Goal: Book appointment/travel/reservation

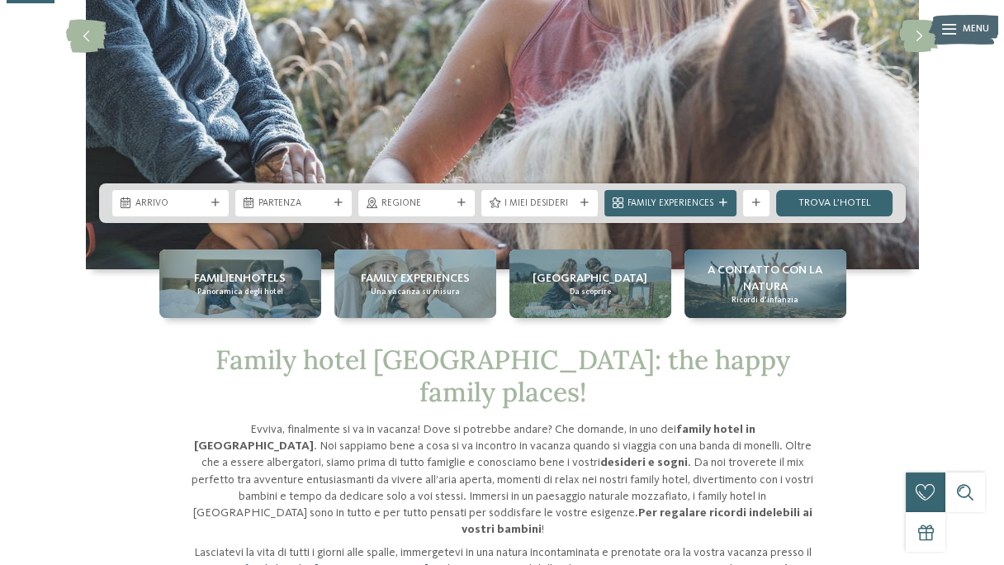
scroll to position [267, 0]
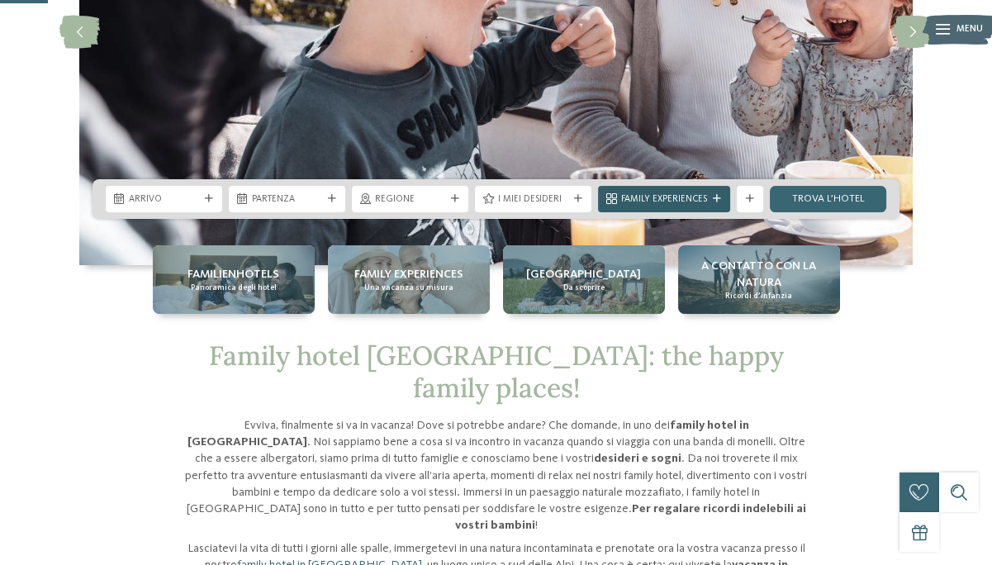
click at [714, 199] on icon at bounding box center [717, 199] width 8 height 8
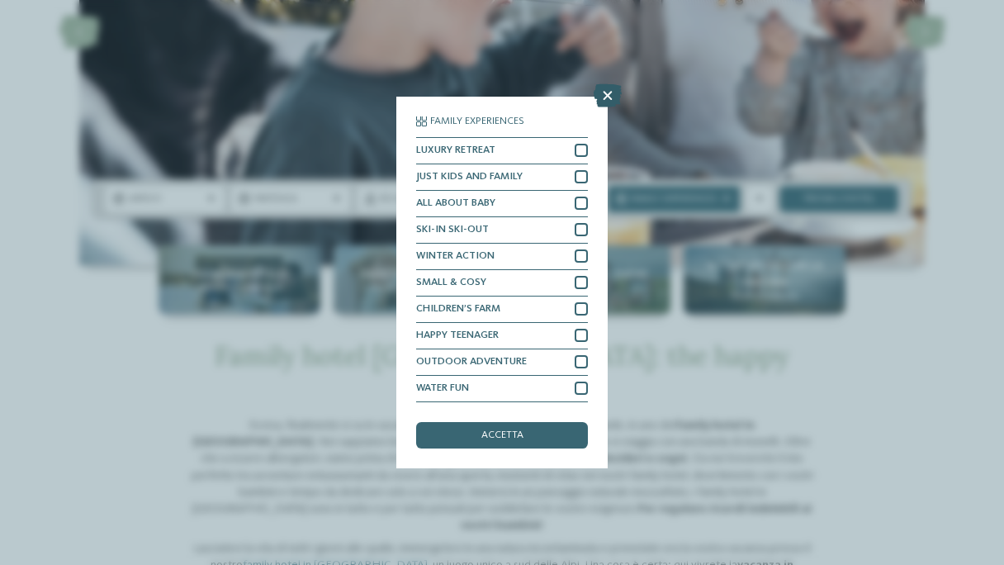
click at [607, 97] on icon at bounding box center [608, 95] width 28 height 23
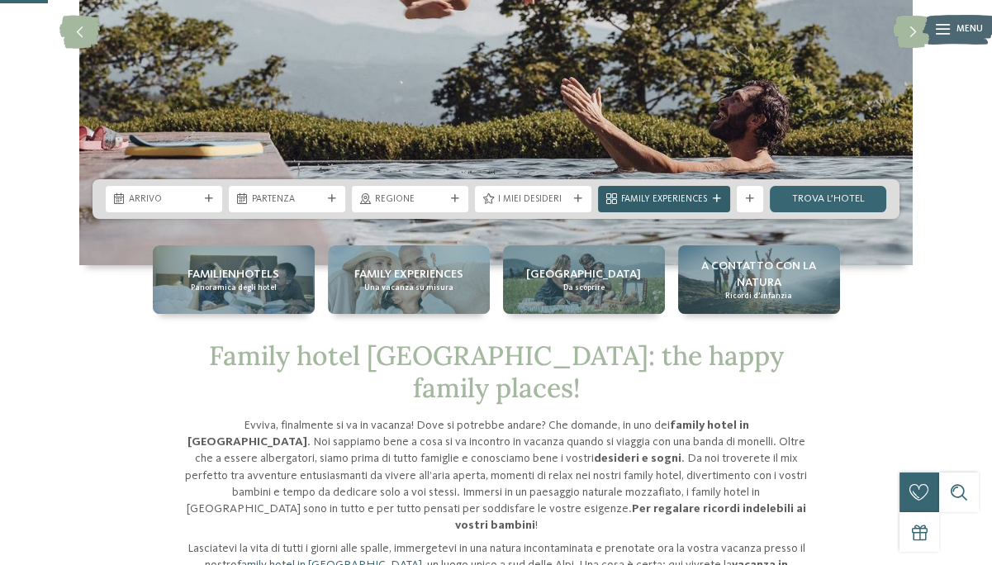
click at [701, 195] on span "Family Experiences" at bounding box center [664, 199] width 86 height 13
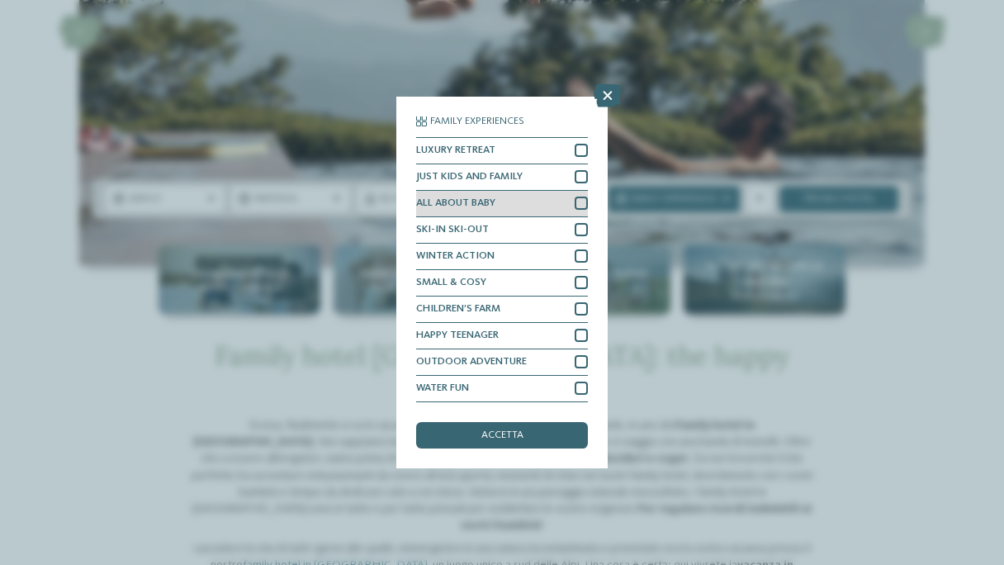
click at [583, 199] on div at bounding box center [581, 203] width 13 height 13
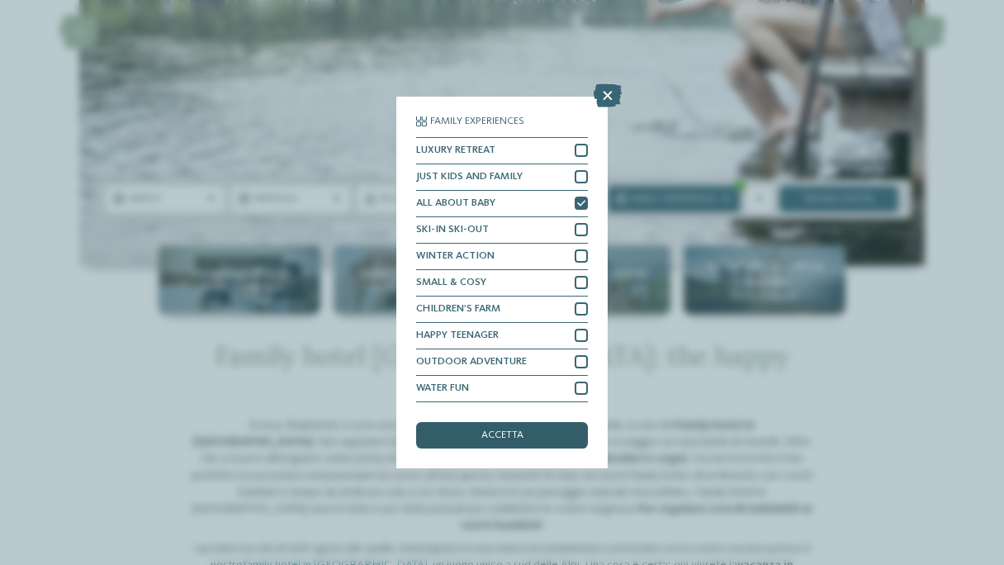
click at [505, 437] on span "accetta" at bounding box center [502, 435] width 42 height 11
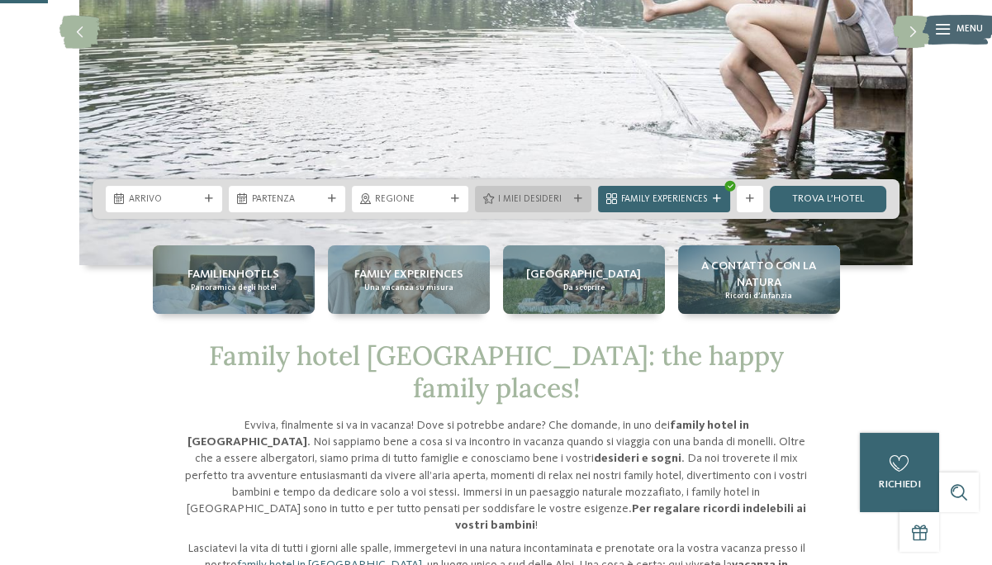
click at [555, 199] on span "I miei desideri" at bounding box center [533, 199] width 70 height 13
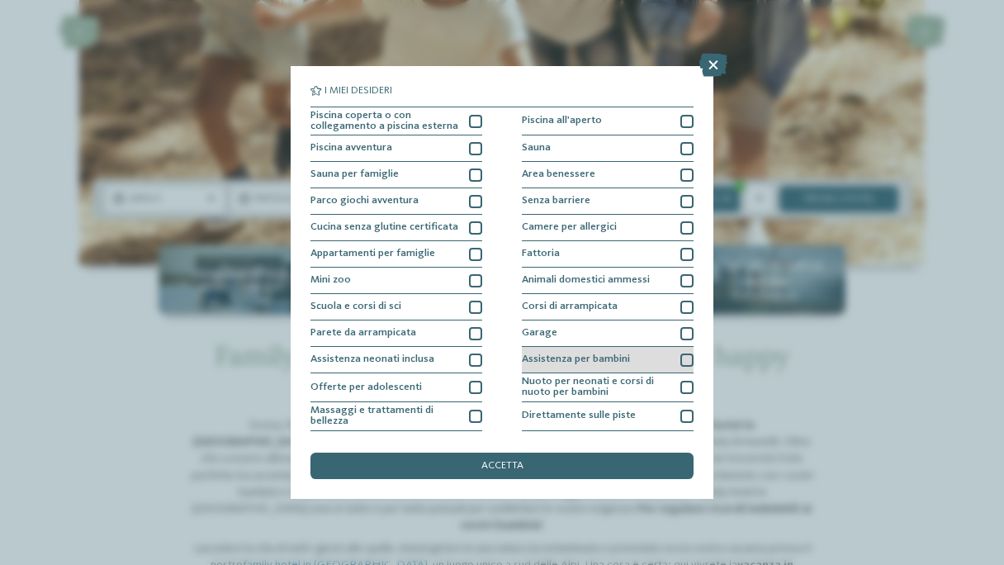
click at [680, 355] on div at bounding box center [686, 359] width 13 height 13
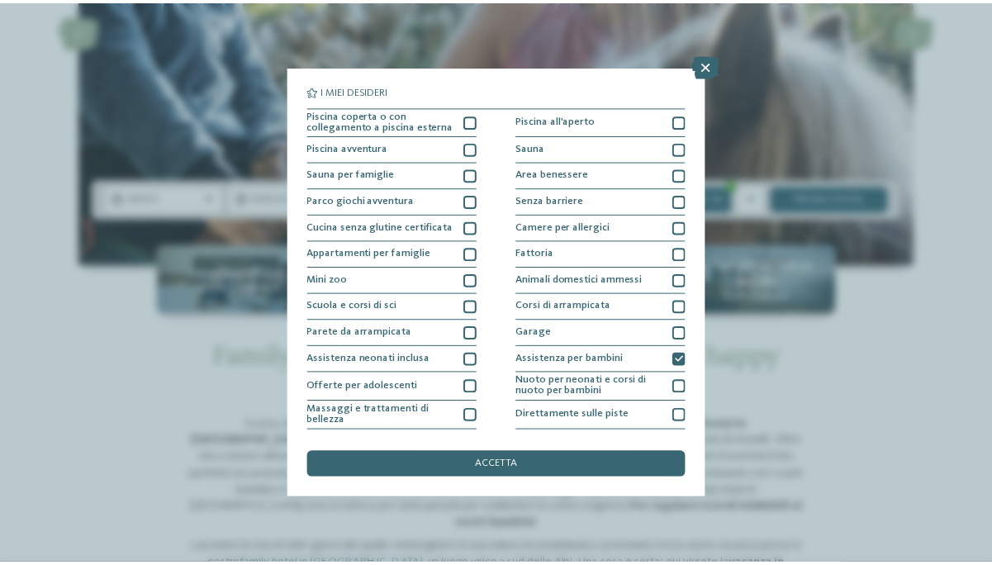
scroll to position [130, 0]
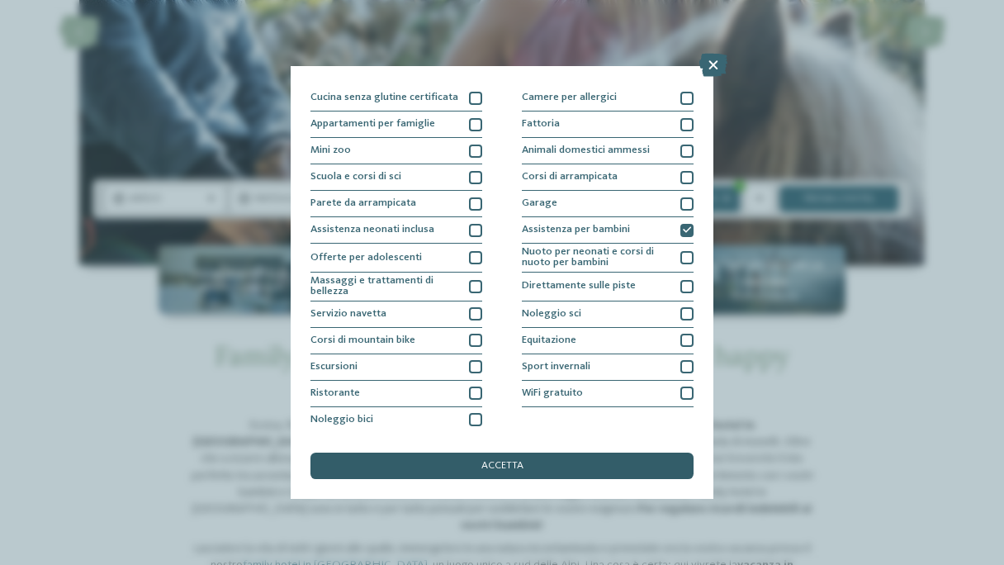
click at [511, 463] on span "accetta" at bounding box center [502, 466] width 42 height 11
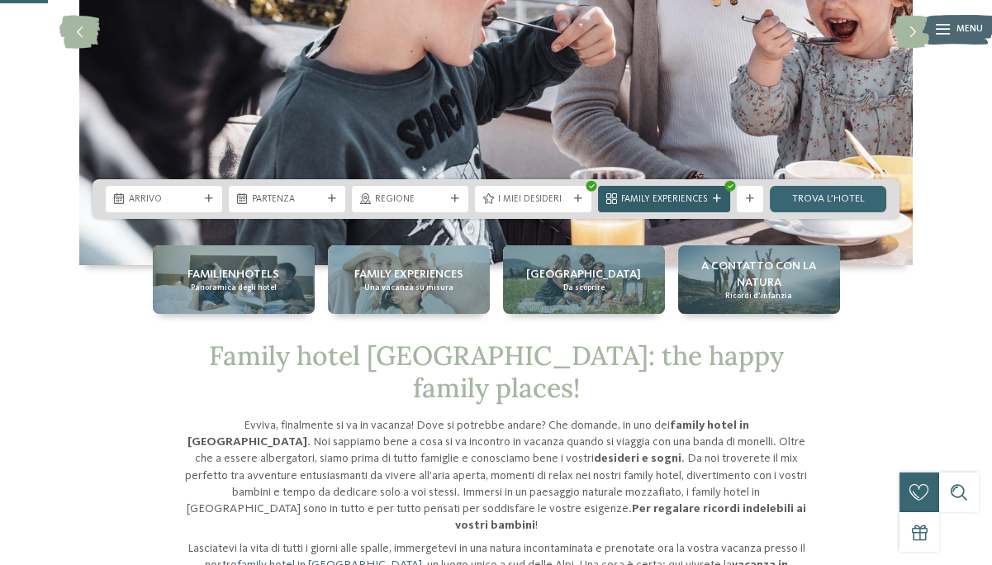
click at [682, 194] on span "Family Experiences" at bounding box center [664, 199] width 86 height 13
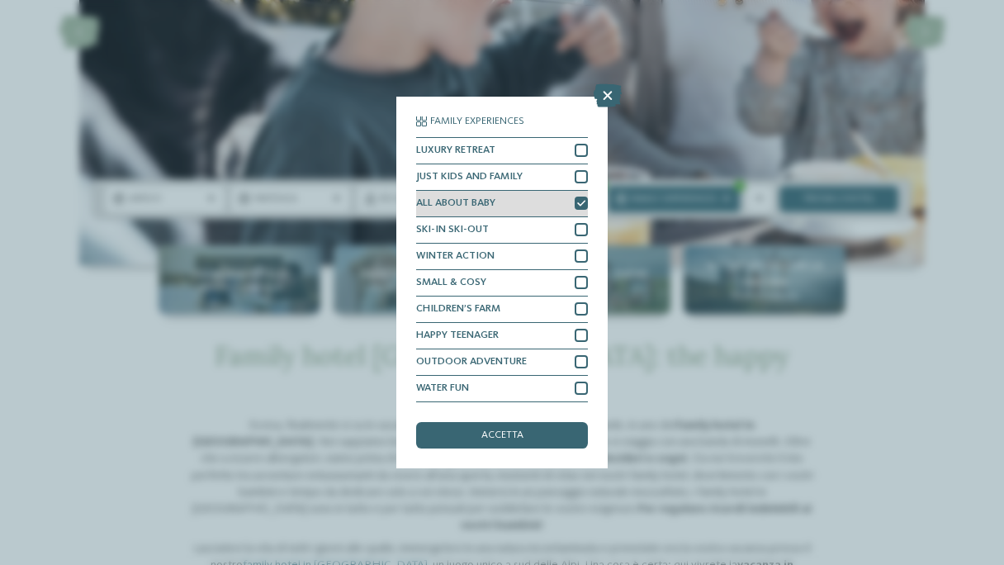
click at [581, 201] on icon at bounding box center [581, 204] width 8 height 8
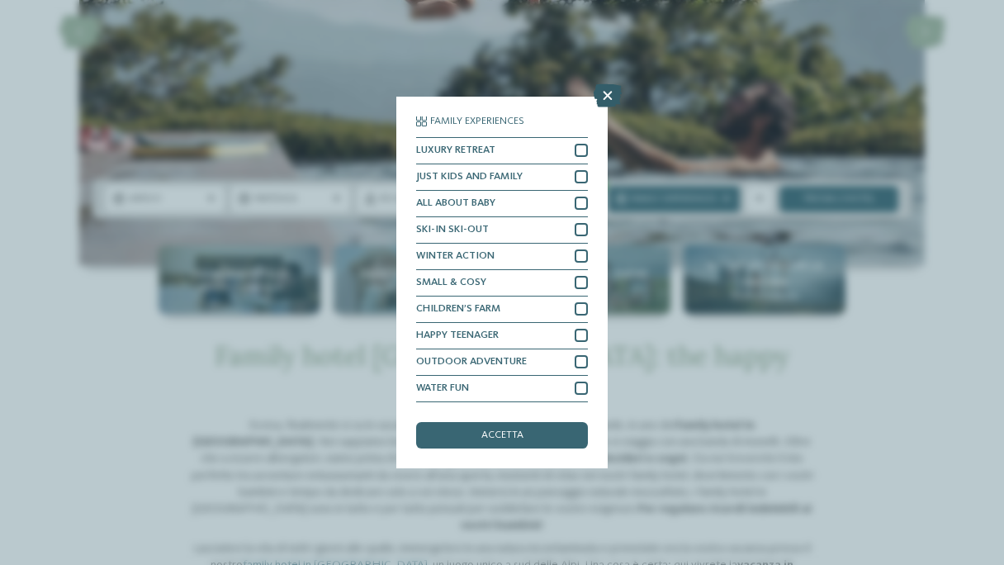
click at [608, 95] on icon at bounding box center [608, 95] width 28 height 23
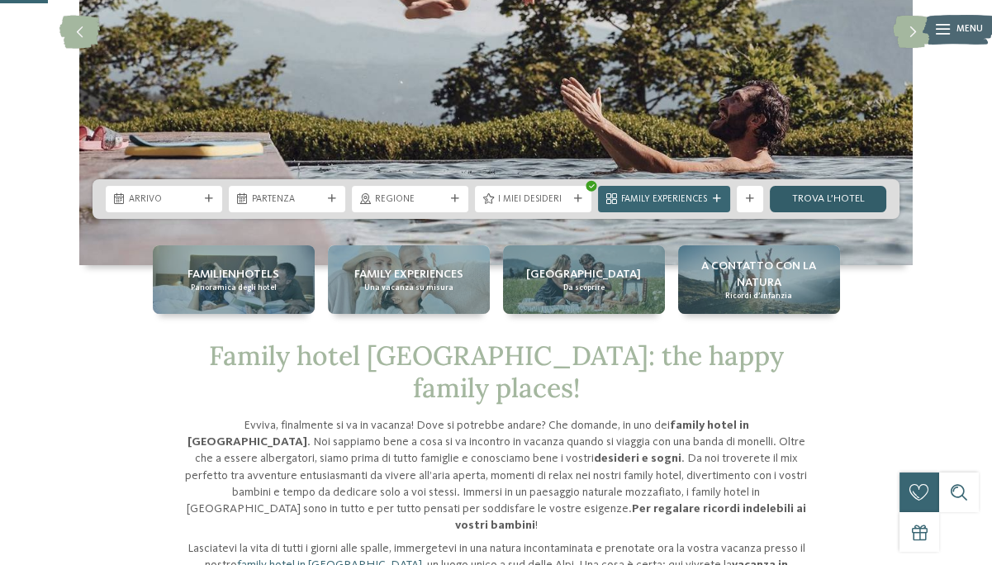
click at [825, 197] on link "trova l’hotel" at bounding box center [828, 199] width 116 height 26
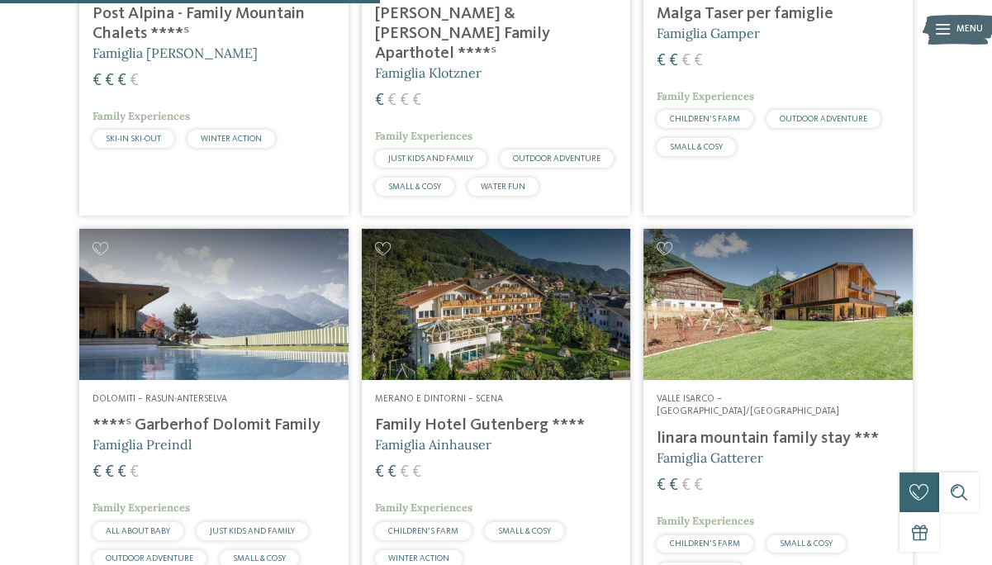
scroll to position [1526, 0]
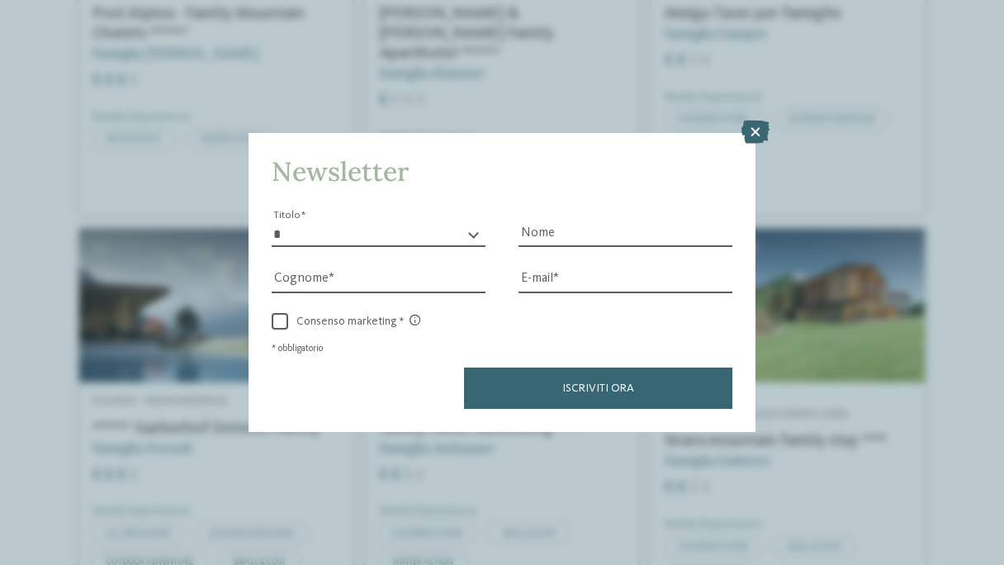
click at [756, 140] on icon at bounding box center [756, 132] width 28 height 23
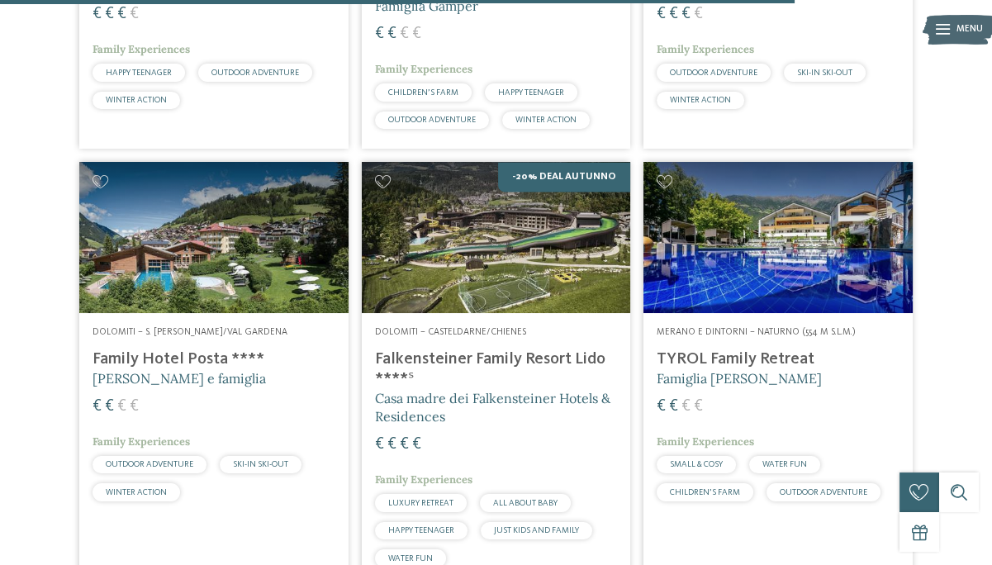
scroll to position [3192, 0]
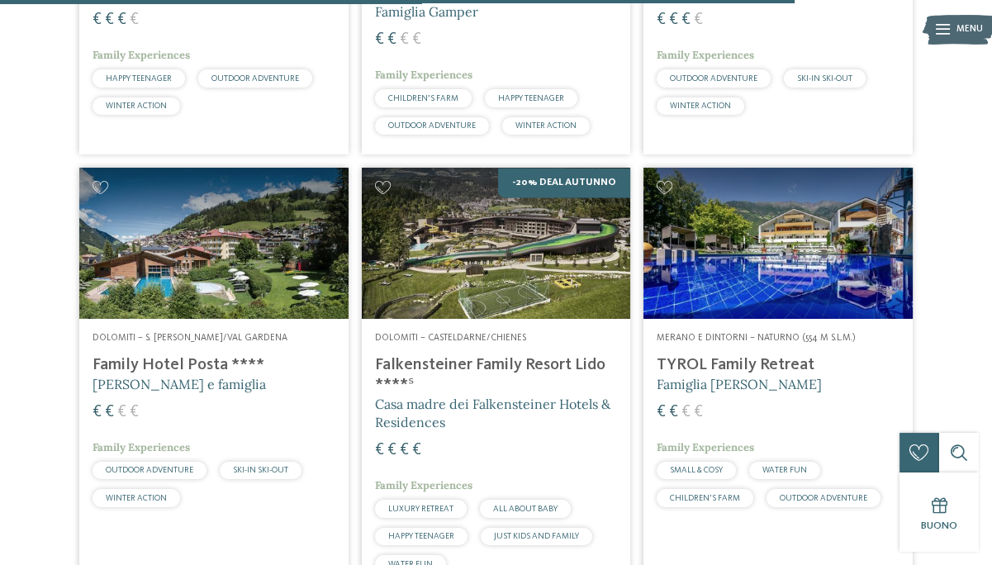
click at [749, 355] on h4 "TYROL Family Retreat" at bounding box center [777, 365] width 243 height 20
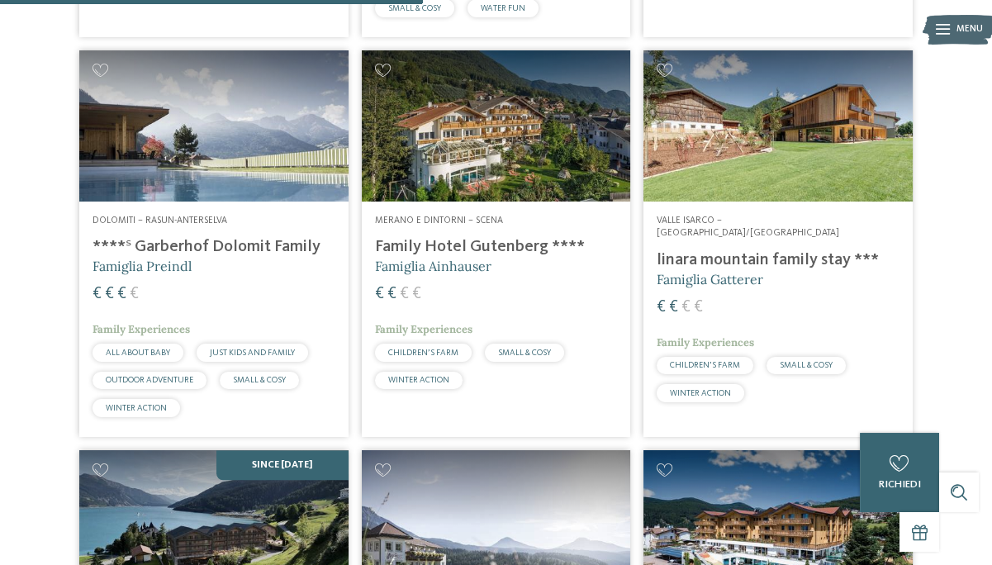
scroll to position [1665, 0]
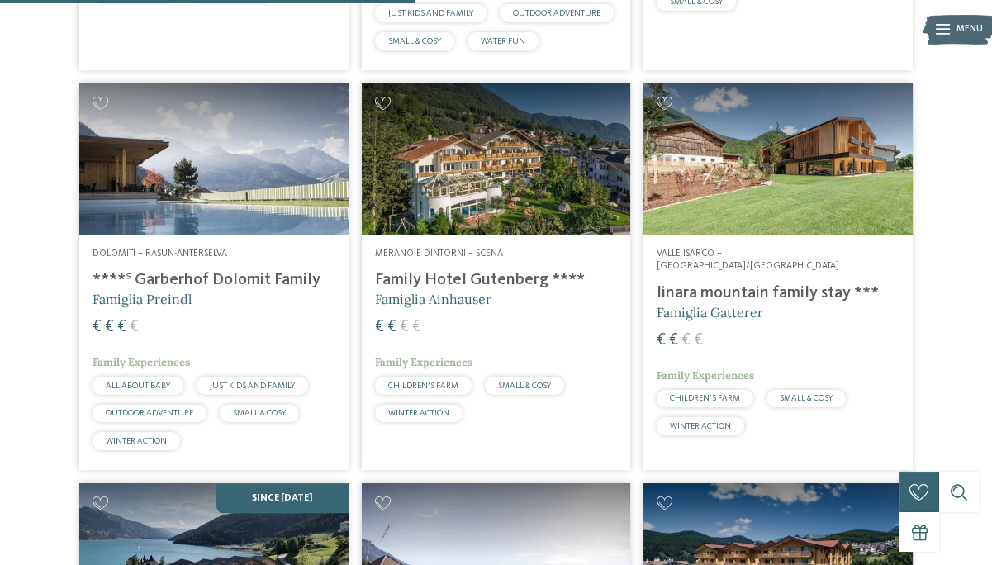
click at [767, 283] on h4 "linara mountain family stay ***" at bounding box center [777, 293] width 243 height 20
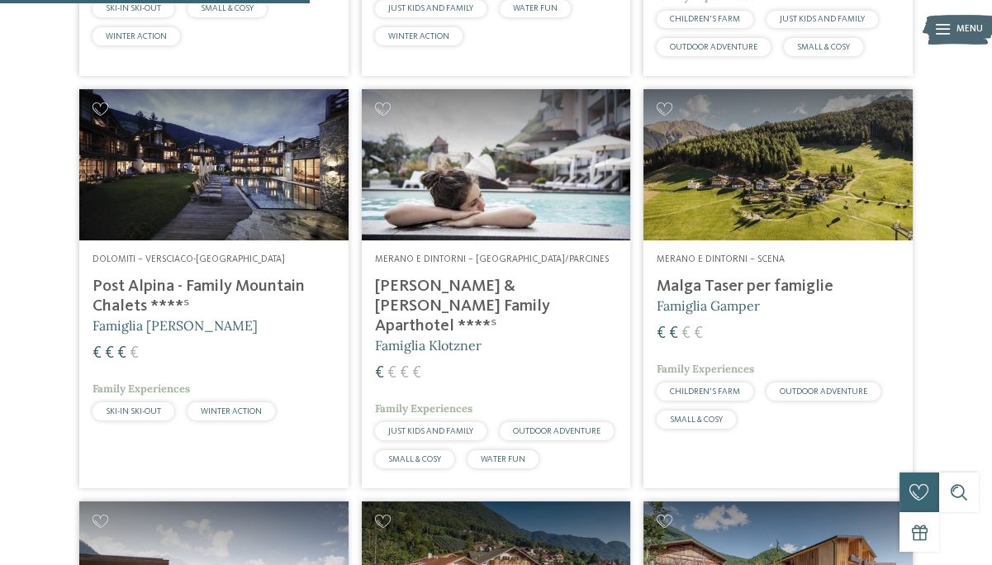
scroll to position [1214, 0]
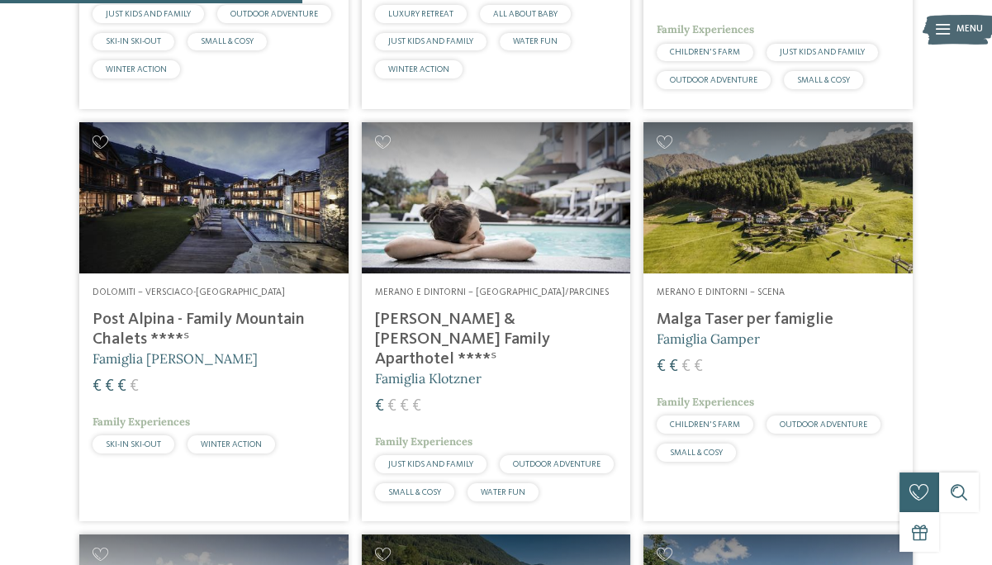
click at [557, 310] on h4 "Heidi & Edith Family Aparthotel ****ˢ" at bounding box center [496, 339] width 243 height 59
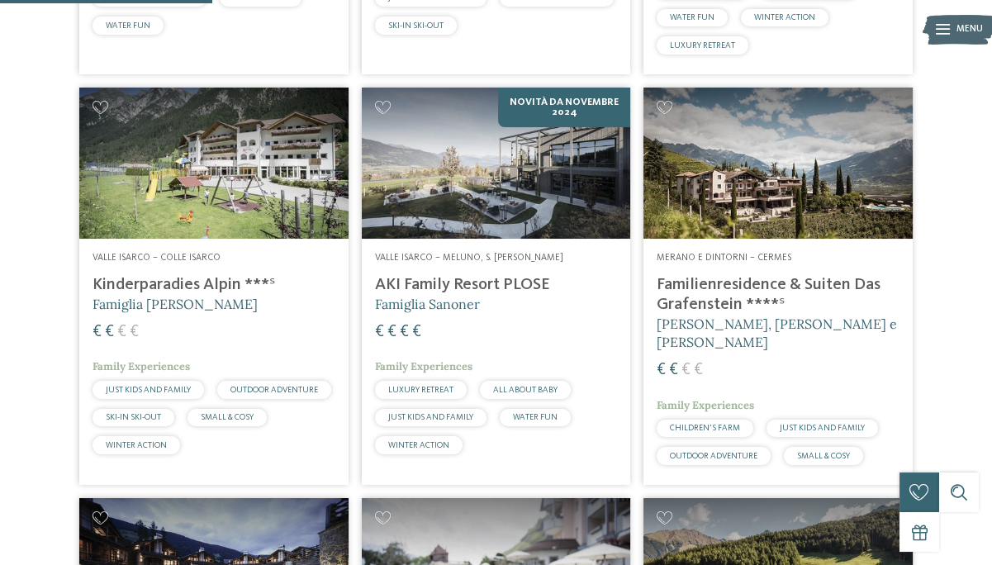
scroll to position [832, 0]
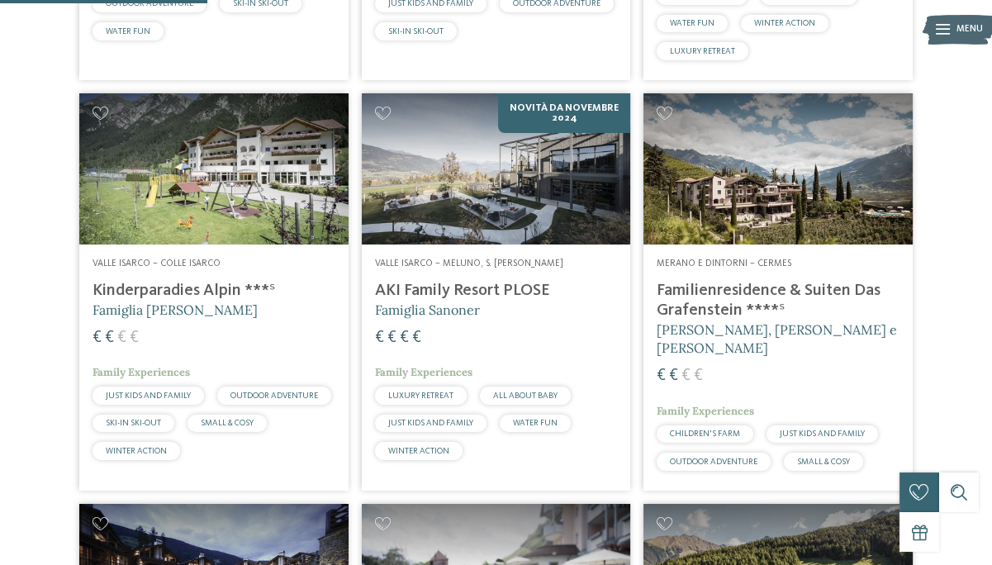
click at [710, 292] on h4 "Familienresidence & Suiten Das Grafenstein ****ˢ" at bounding box center [777, 301] width 243 height 40
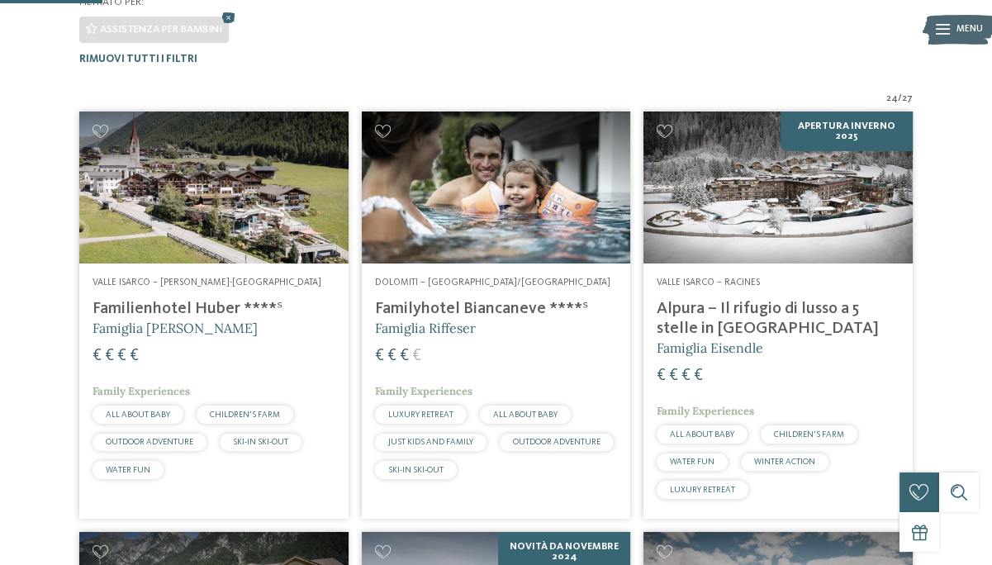
scroll to position [385, 0]
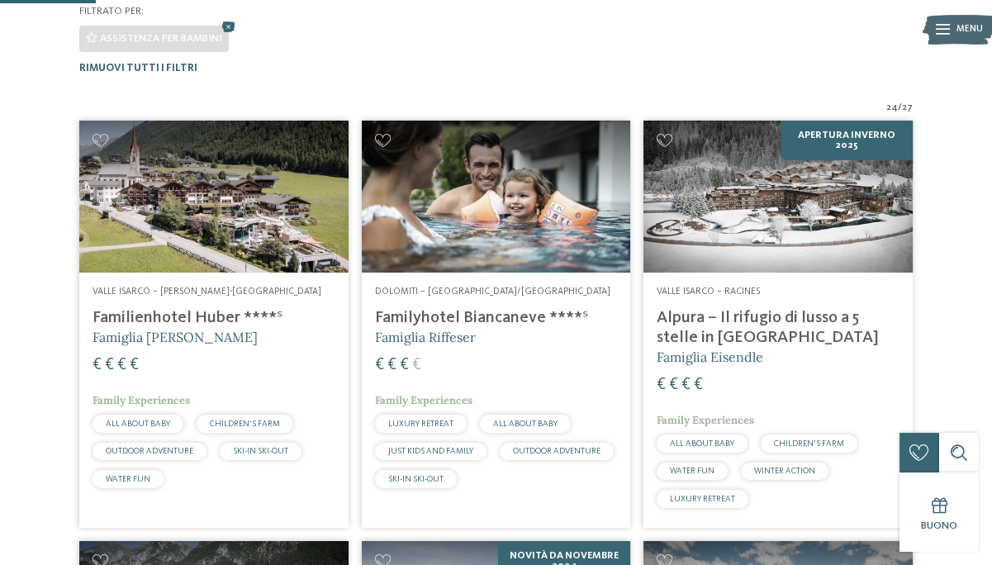
click at [785, 192] on img at bounding box center [777, 196] width 269 height 151
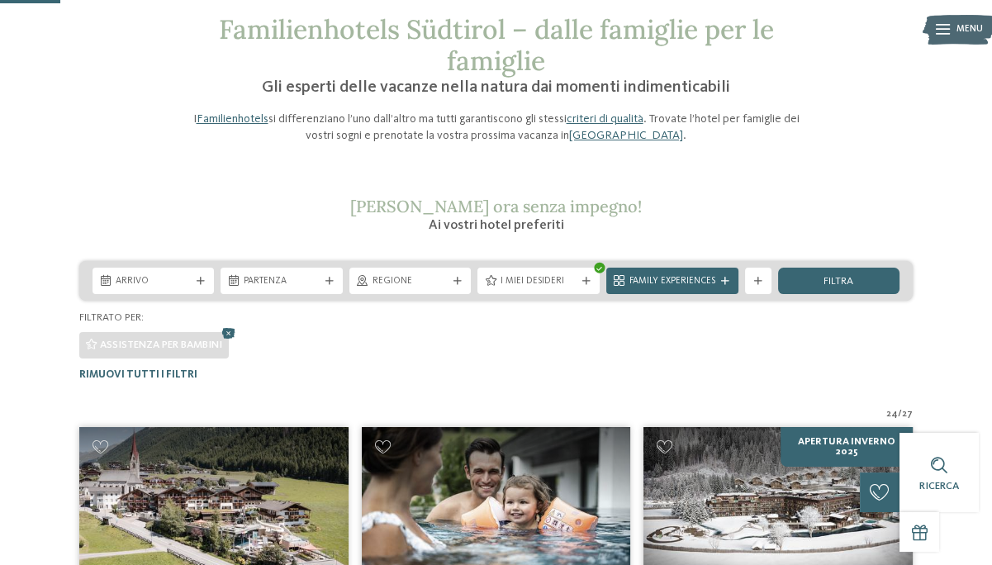
scroll to position [0, 0]
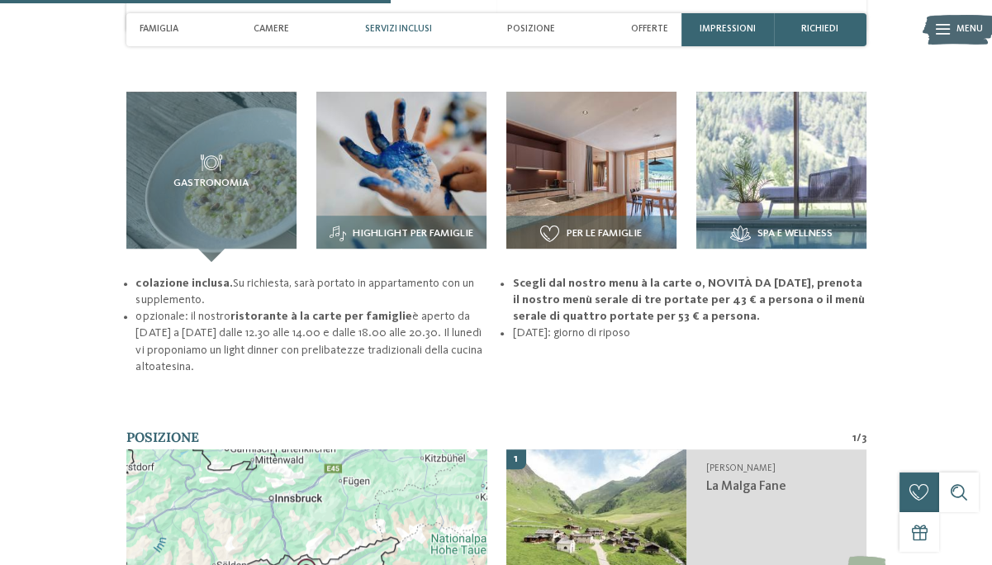
scroll to position [1794, 0]
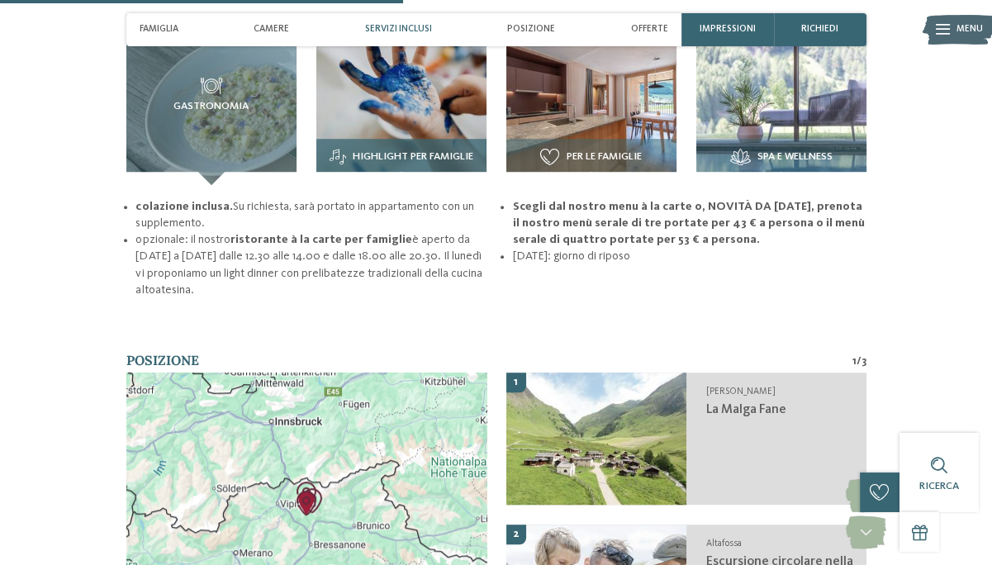
click at [400, 151] on span "Highlight per famiglie" at bounding box center [413, 157] width 121 height 12
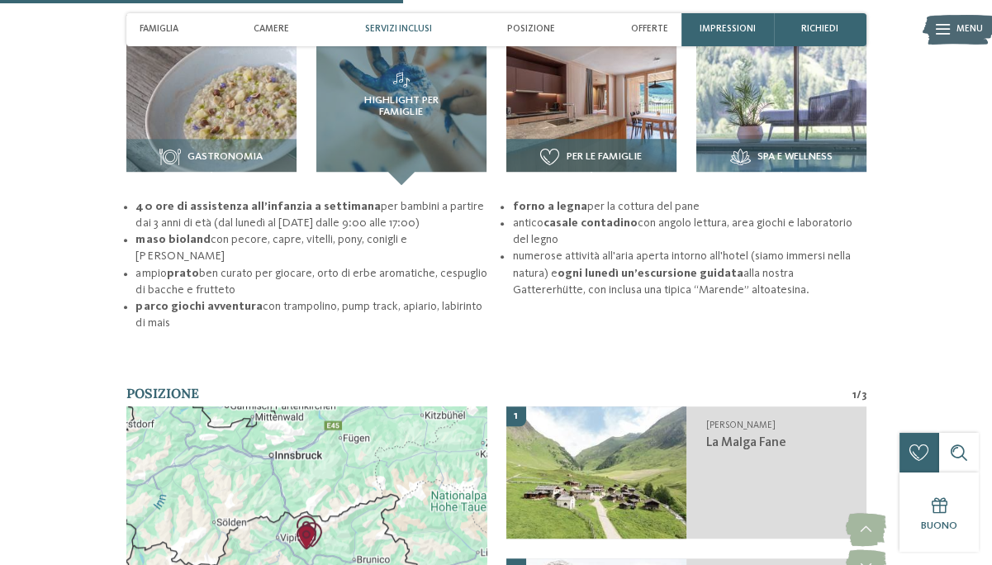
click at [616, 151] on span "Per le famiglie" at bounding box center [603, 157] width 75 height 12
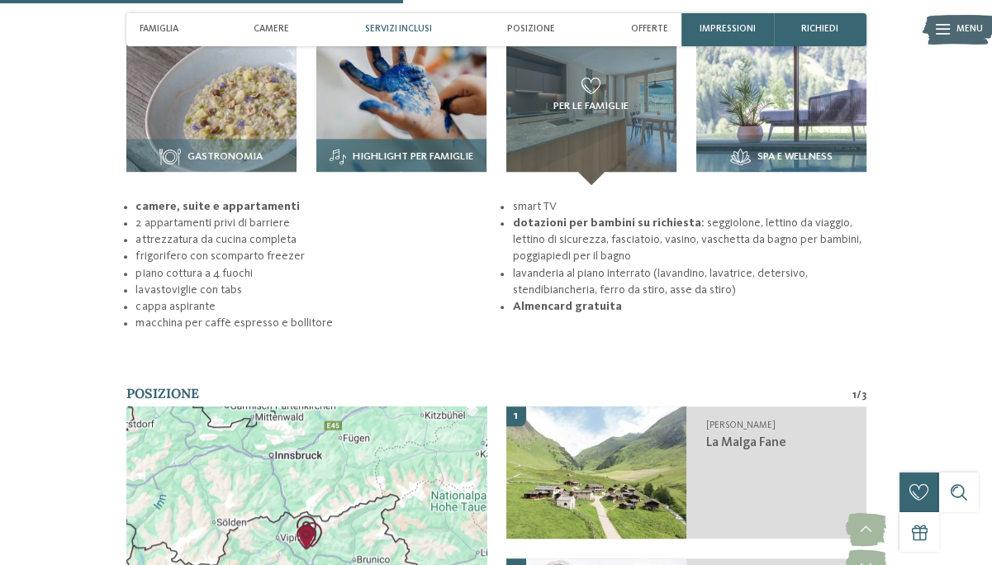
click at [420, 151] on span "Highlight per famiglie" at bounding box center [413, 157] width 121 height 12
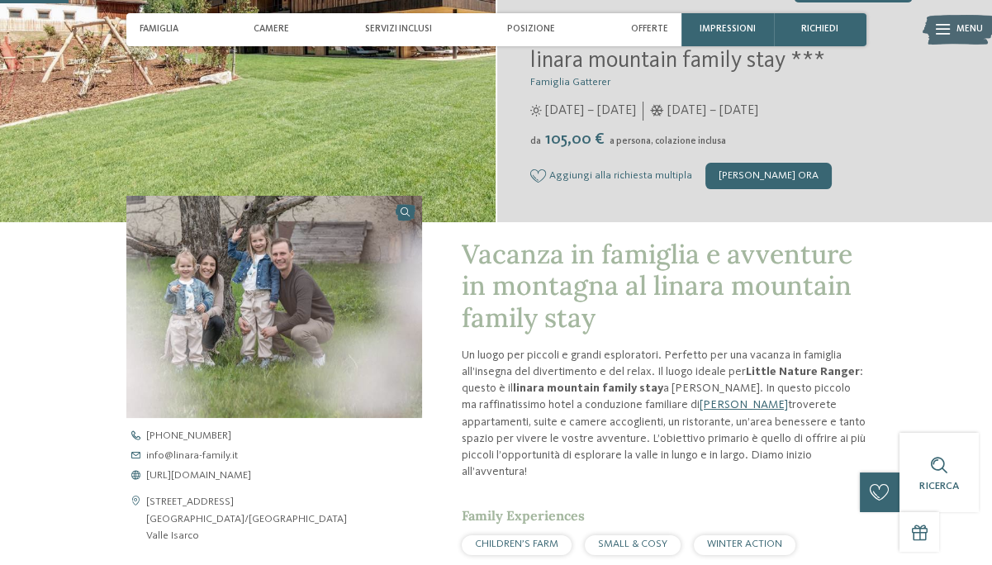
scroll to position [366, 0]
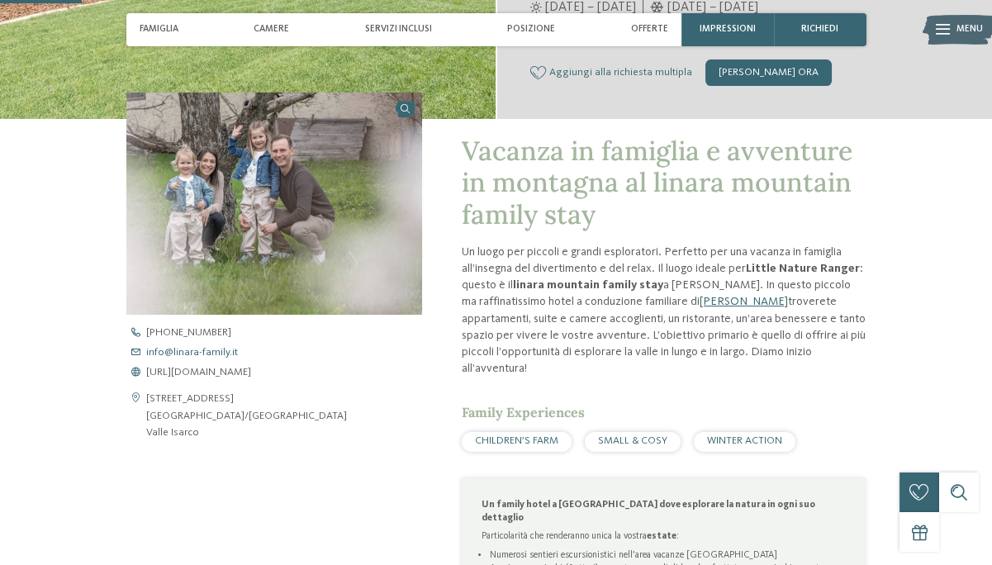
click at [175, 350] on span "info@ no-spam. linara-family. no-spam. it" at bounding box center [192, 353] width 92 height 11
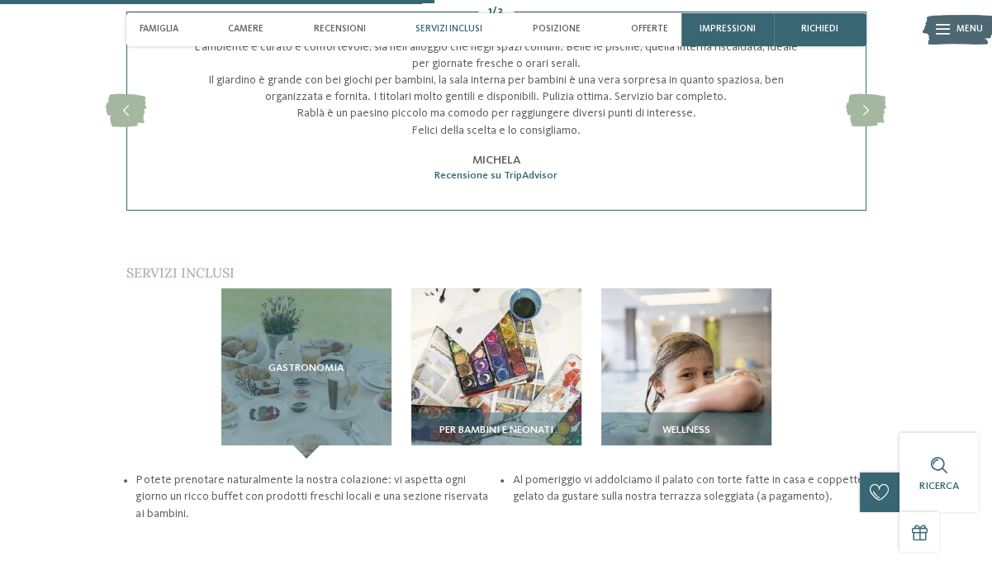
scroll to position [1871, 0]
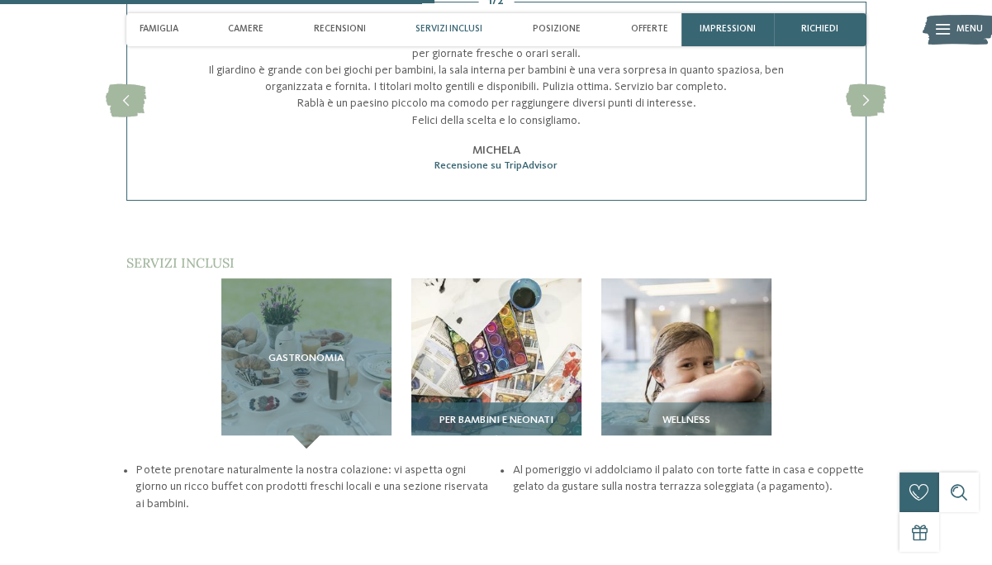
click at [511, 415] on span "Per bambini e neonati" at bounding box center [496, 421] width 114 height 12
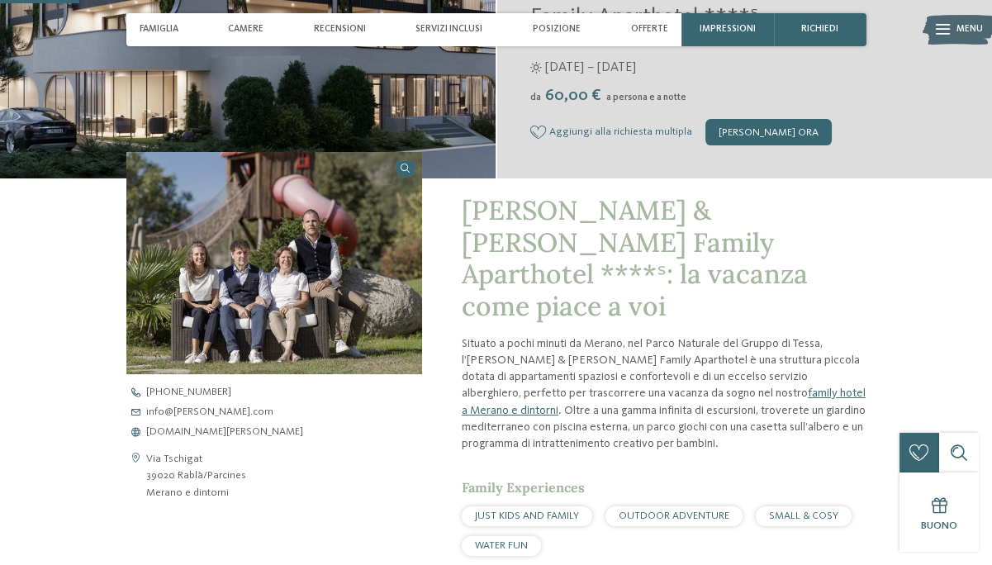
scroll to position [304, 0]
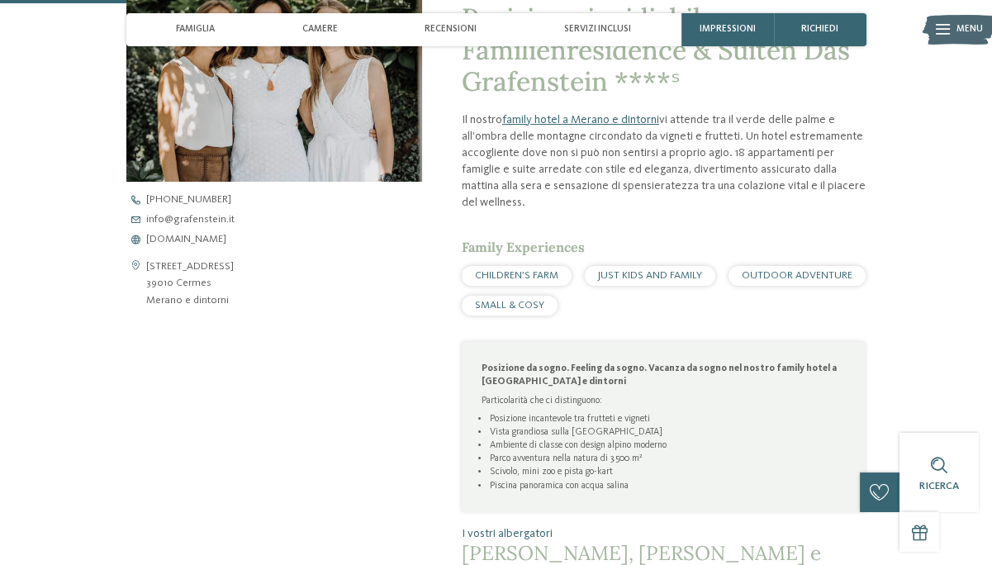
scroll to position [506, 0]
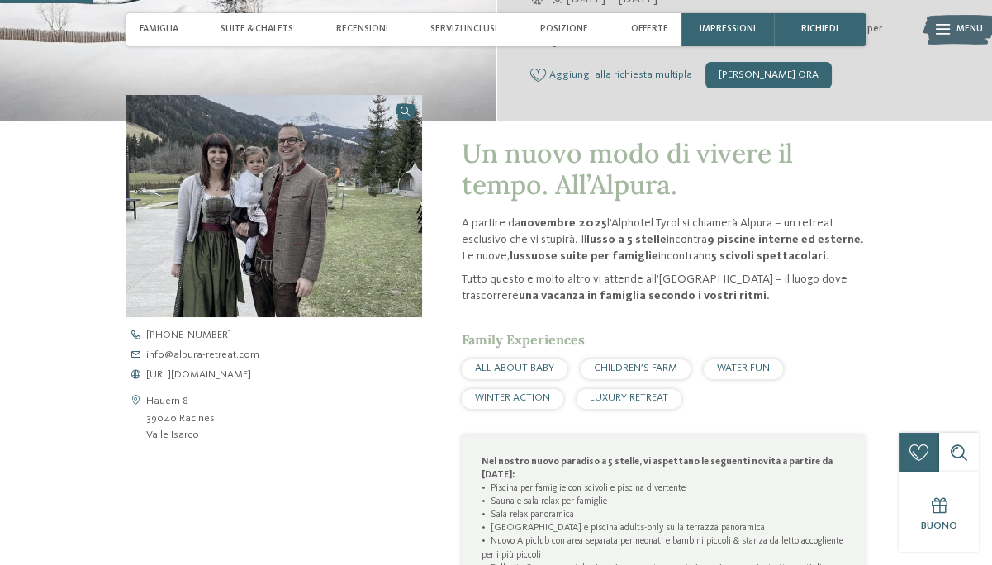
scroll to position [399, 0]
